Goal: Check status

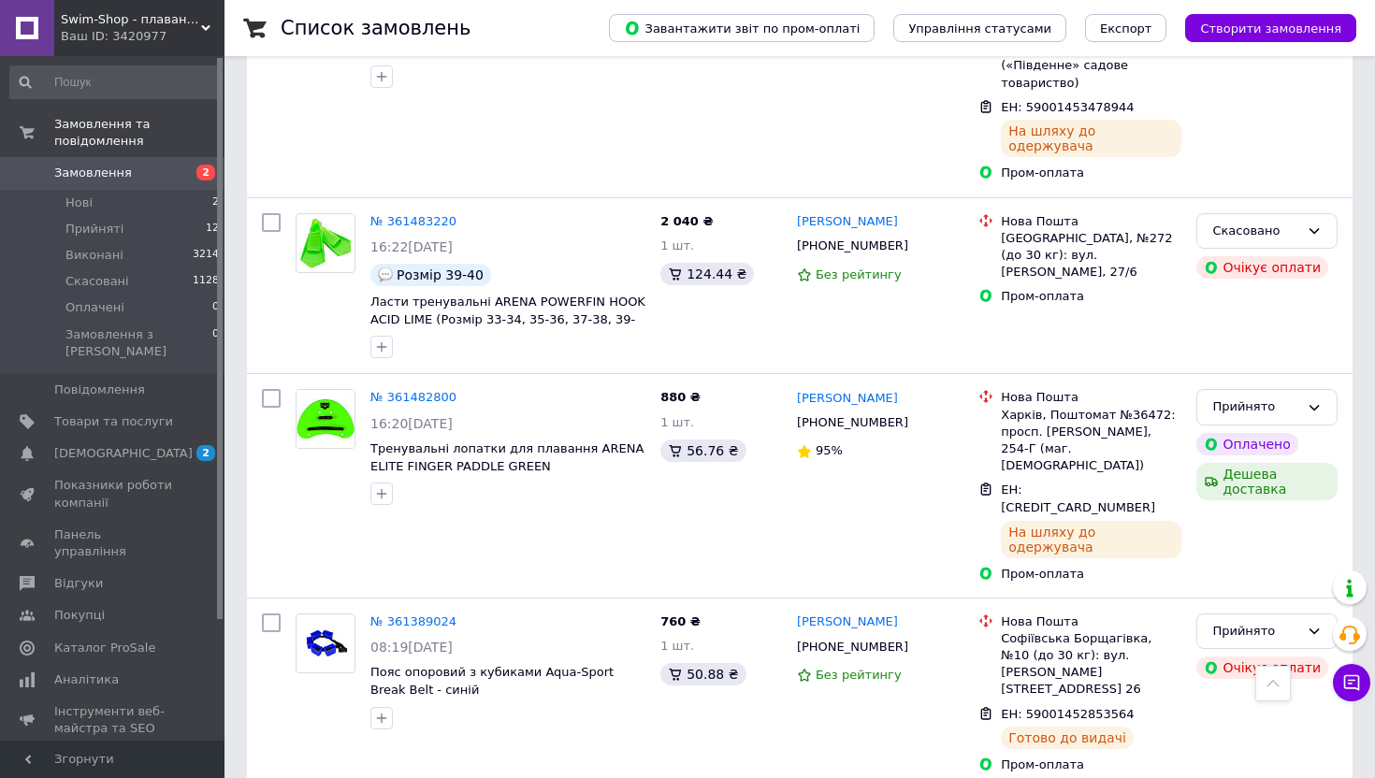
scroll to position [860, 0]
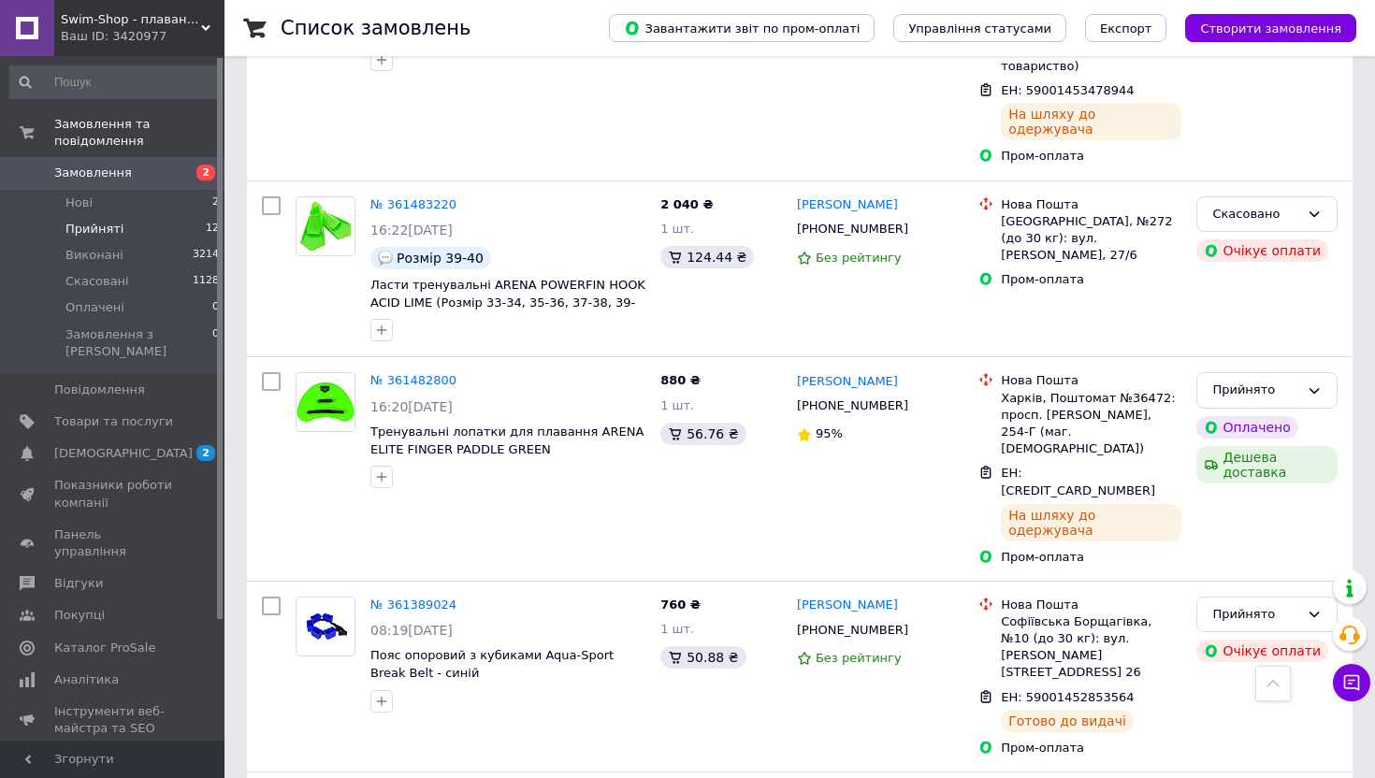
click at [87, 228] on span "Прийняті" at bounding box center [94, 229] width 58 height 17
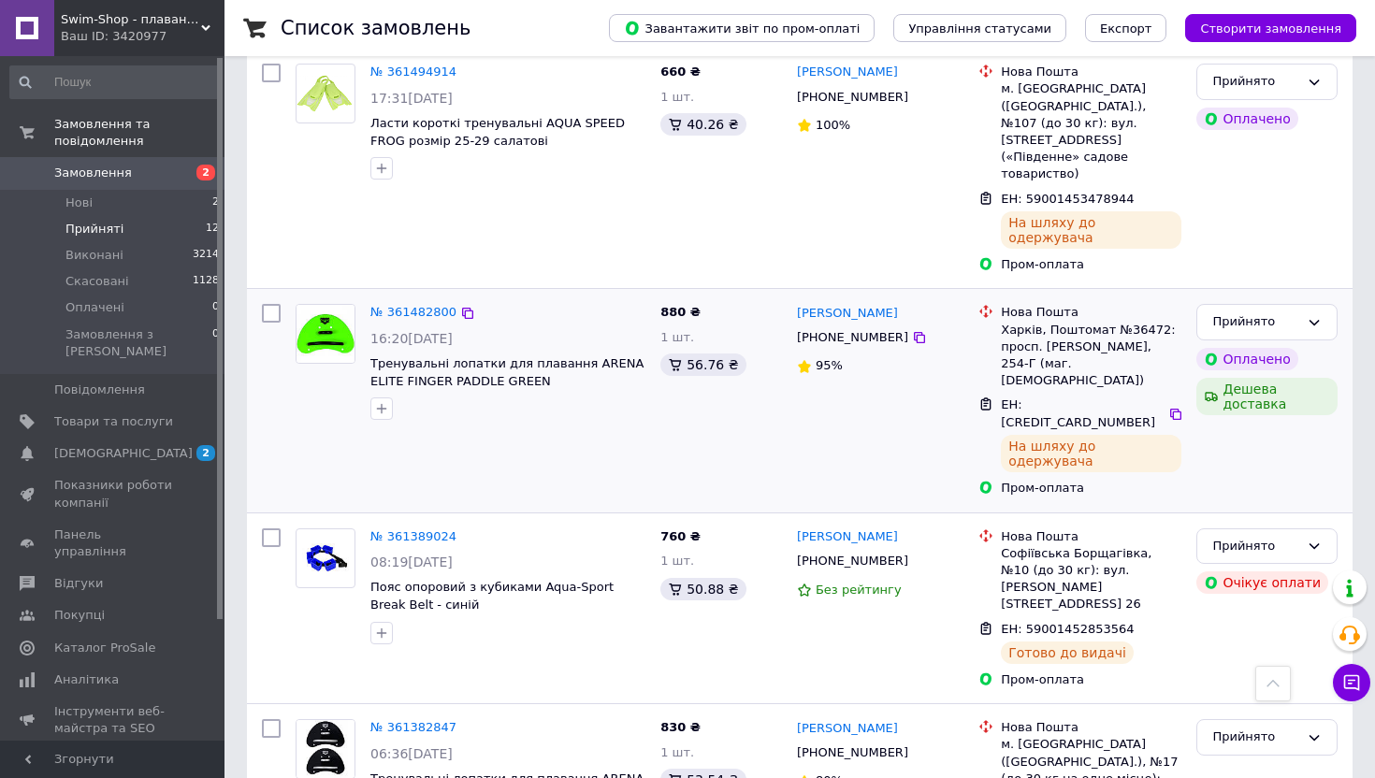
scroll to position [356, 0]
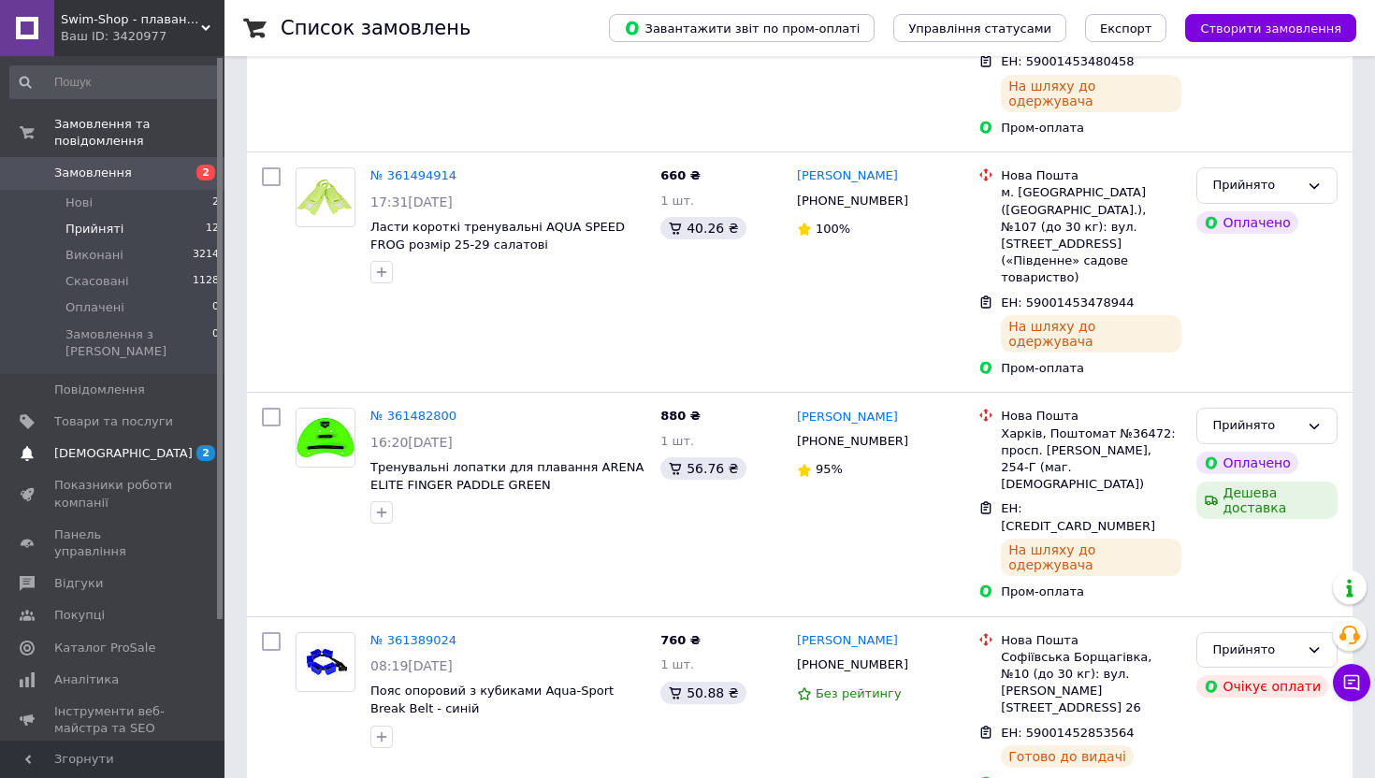
click at [107, 445] on span "[DEMOGRAPHIC_DATA]" at bounding box center [123, 453] width 138 height 17
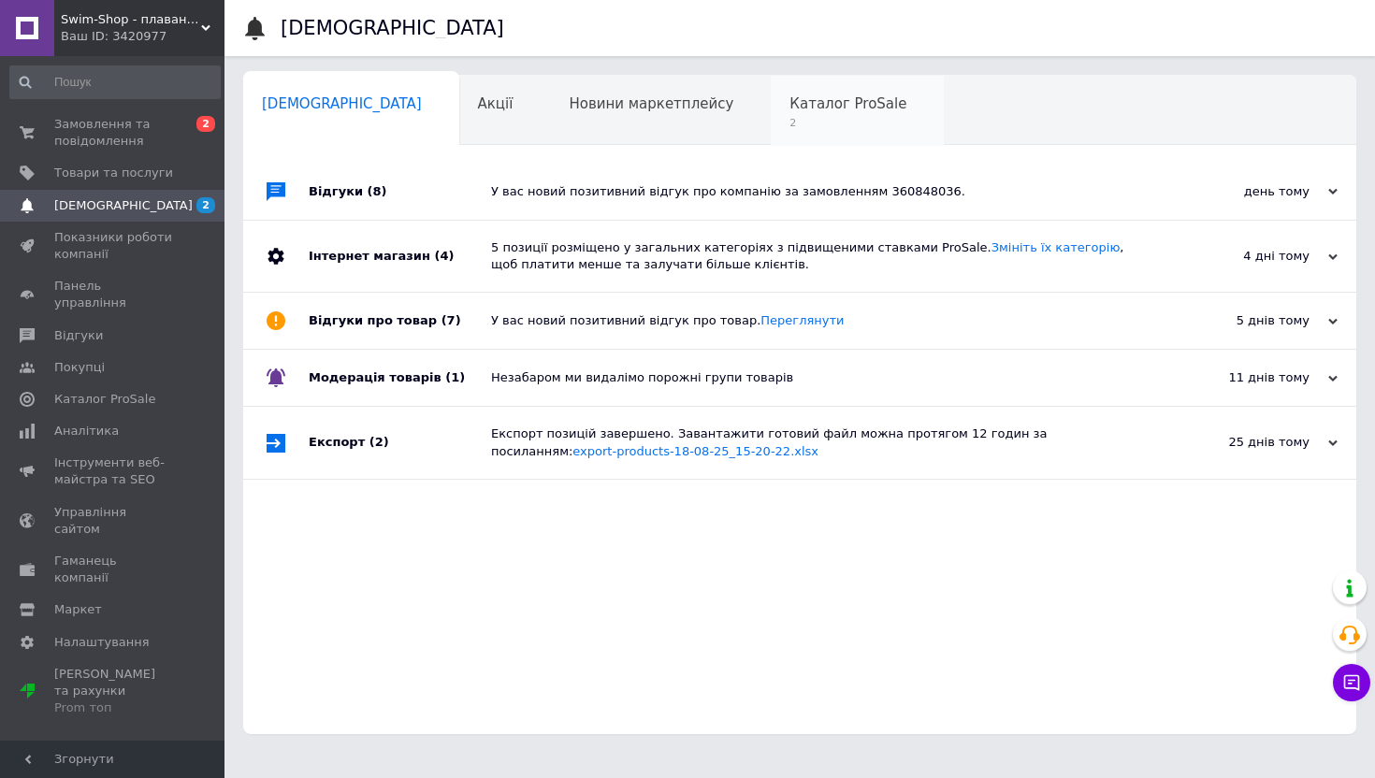
click at [789, 121] on span "2" at bounding box center [847, 123] width 117 height 14
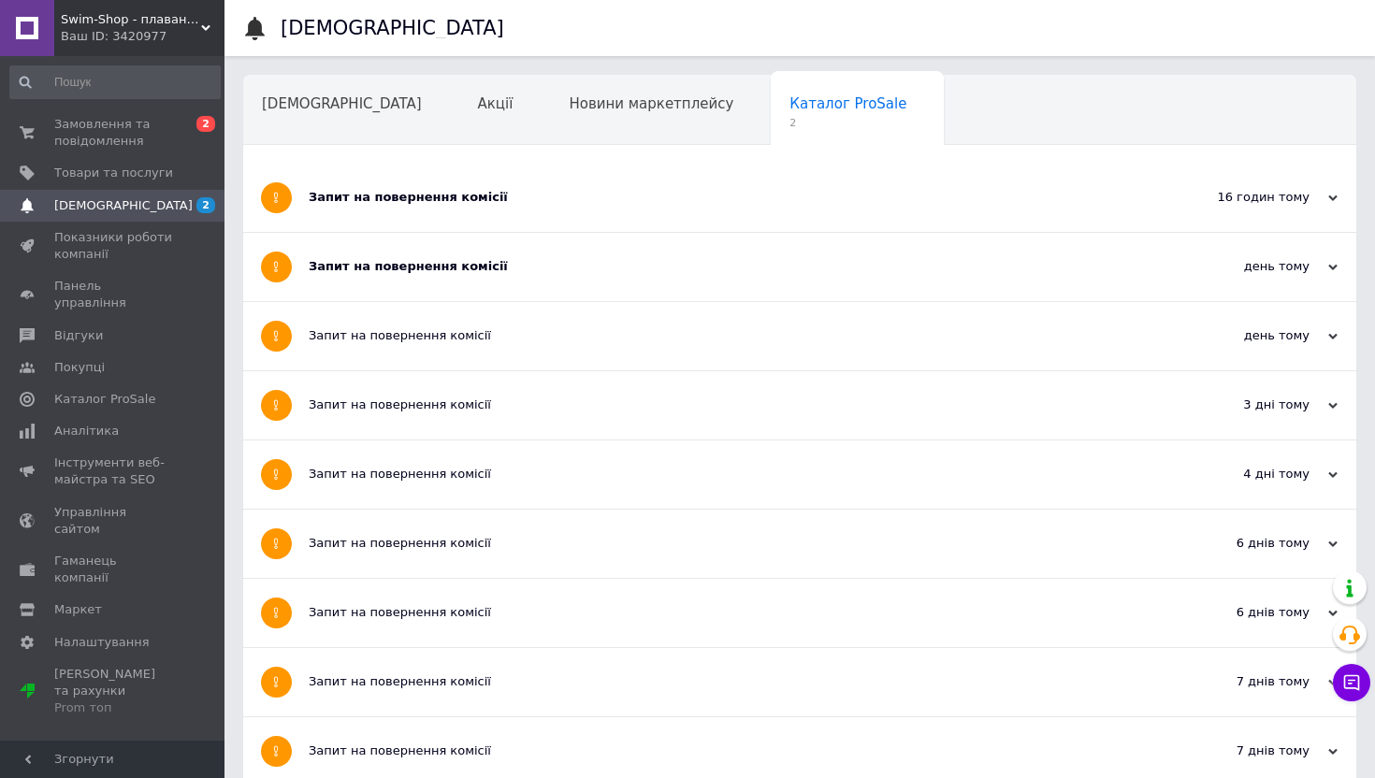
click at [662, 206] on div "Запит на повернення комісії" at bounding box center [730, 197] width 842 height 17
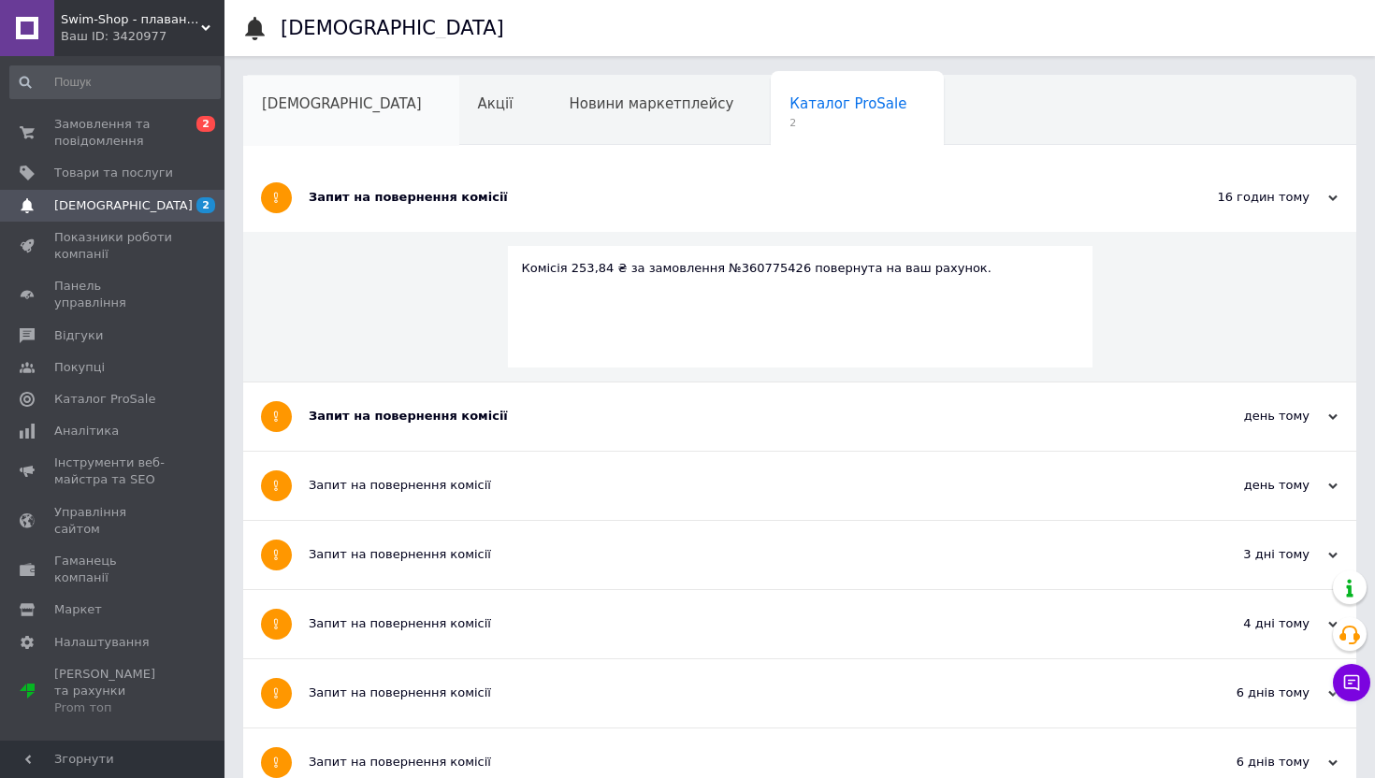
click at [346, 94] on div "[DEMOGRAPHIC_DATA]" at bounding box center [351, 111] width 216 height 71
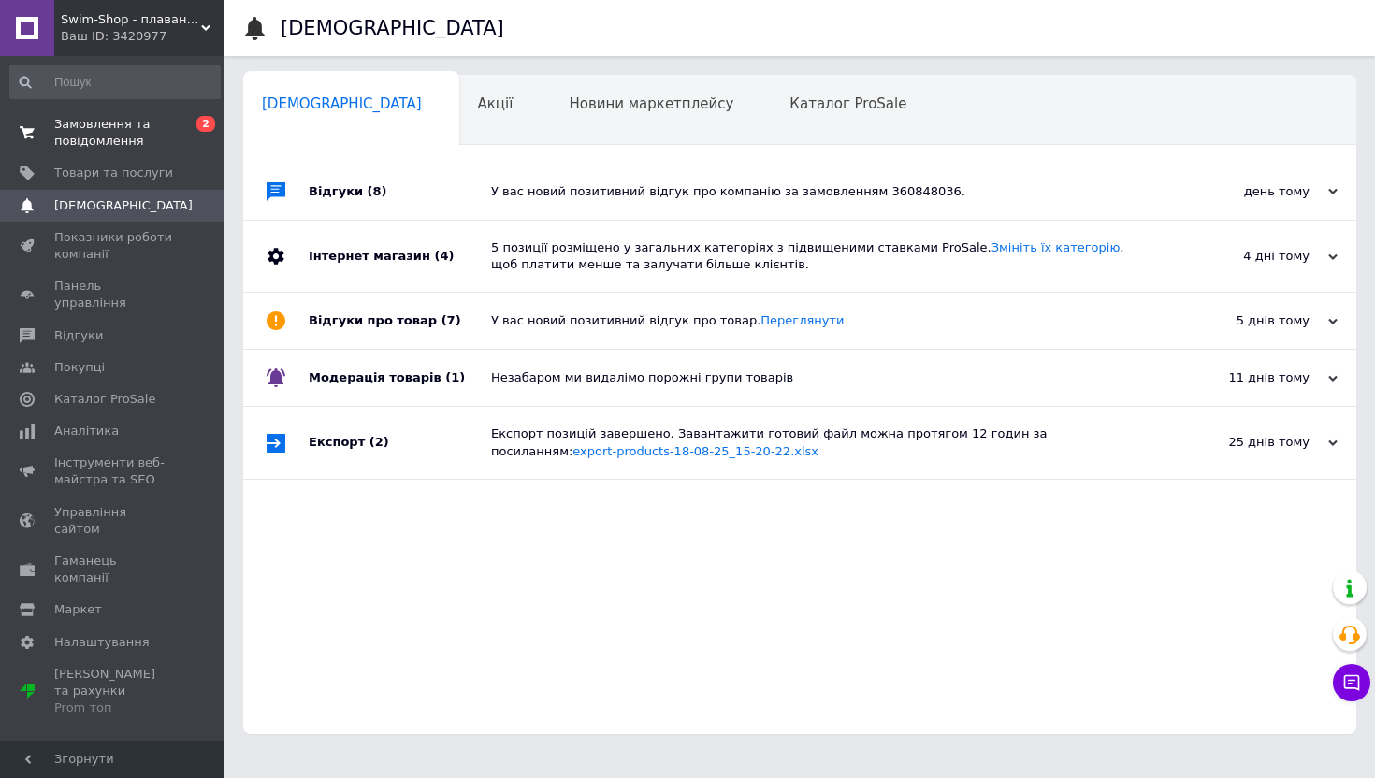
click at [125, 127] on span "Замовлення та повідомлення" at bounding box center [113, 133] width 119 height 34
